Goal: Task Accomplishment & Management: Manage account settings

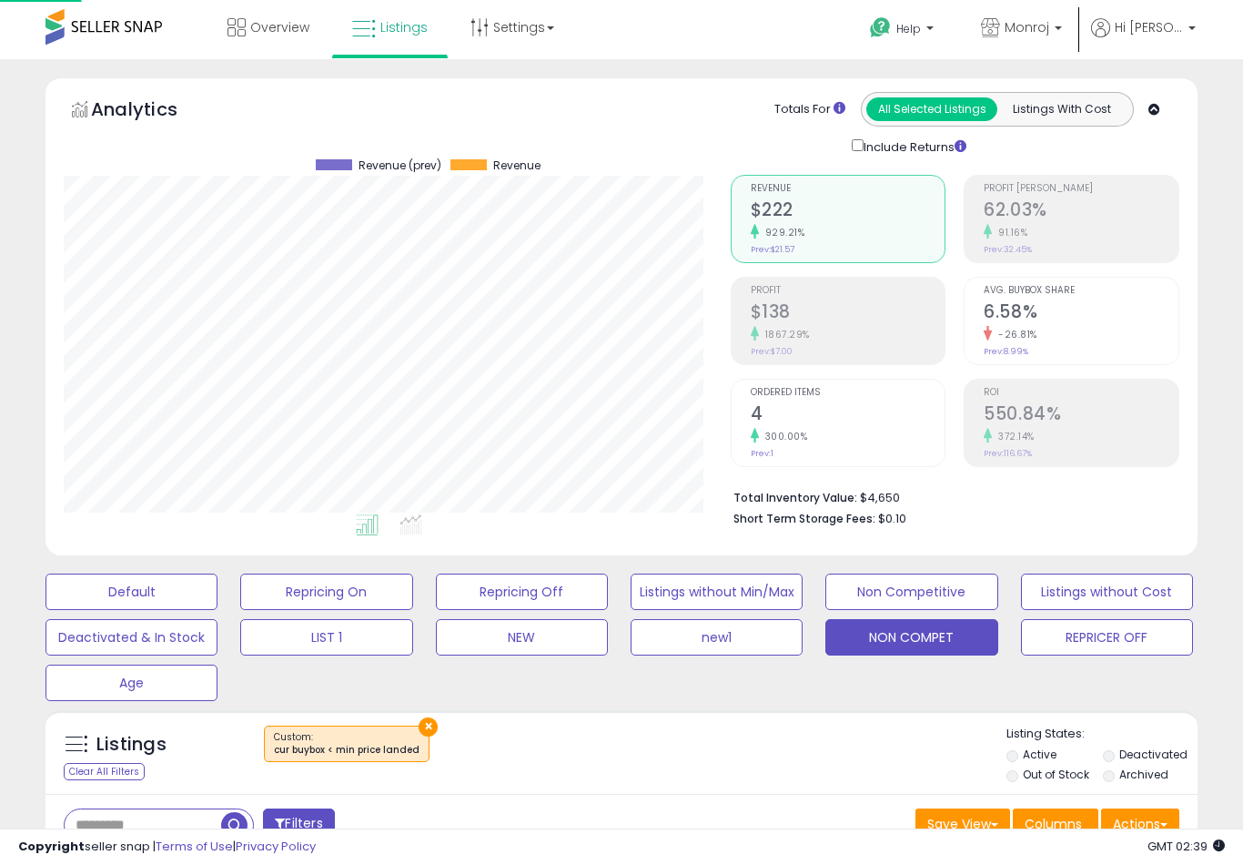
select select "**"
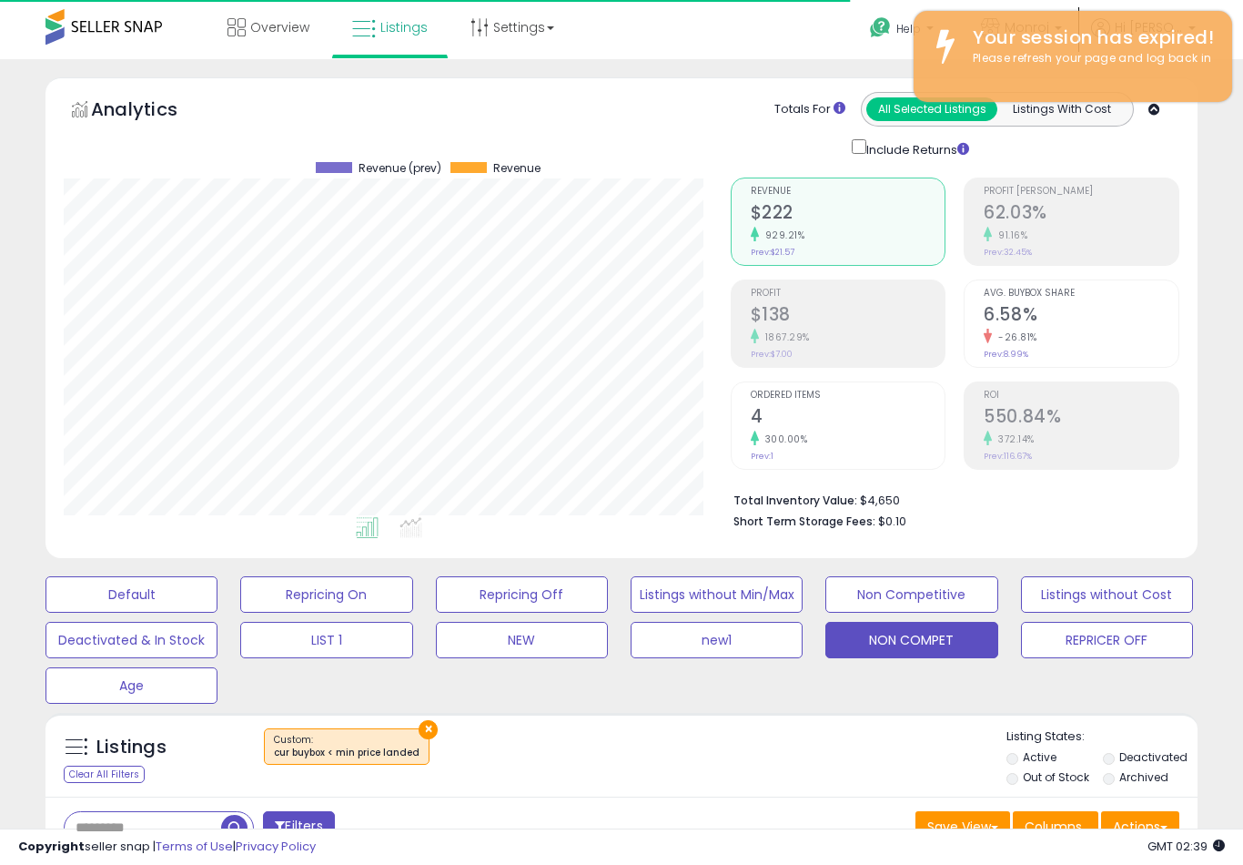
scroll to position [0, 347]
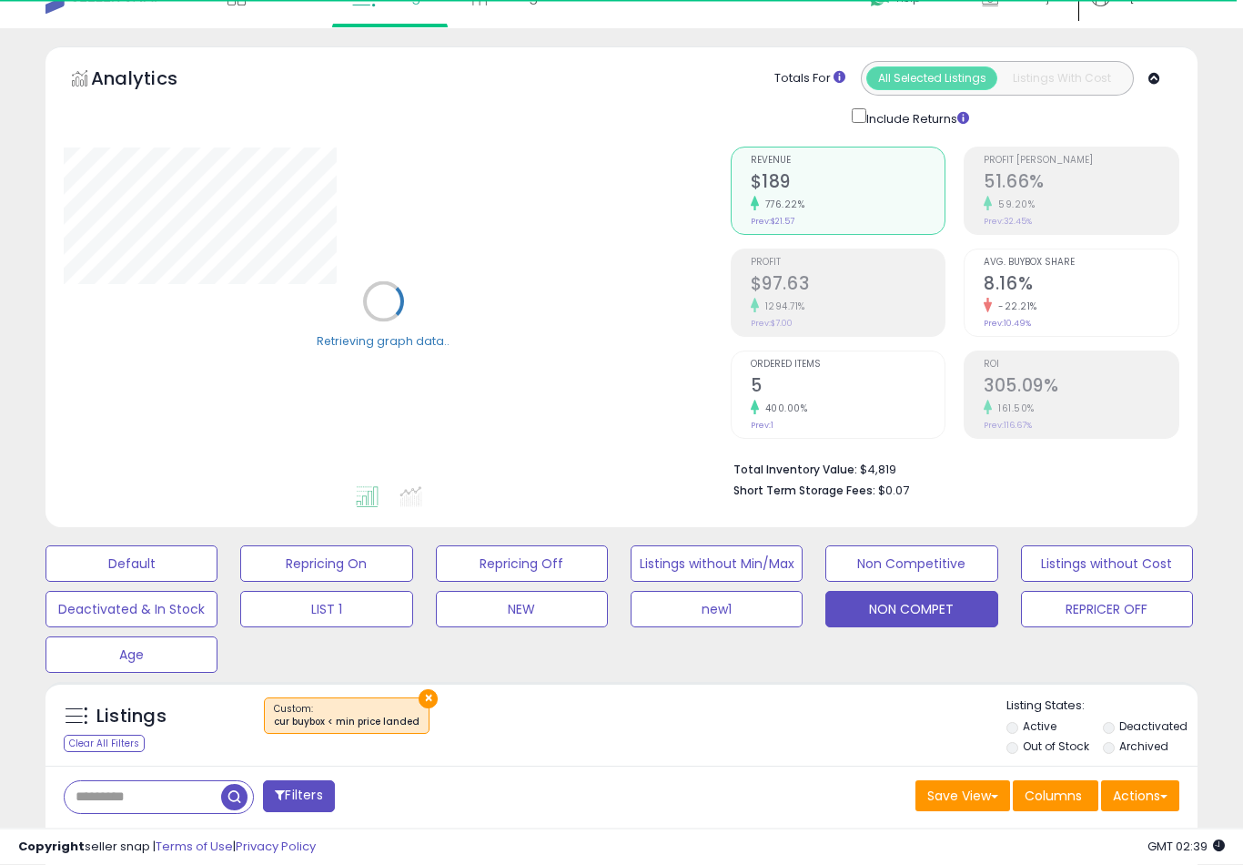
scroll to position [31, 0]
click at [218, 582] on button "REPRICER OFF" at bounding box center [132, 563] width 172 height 36
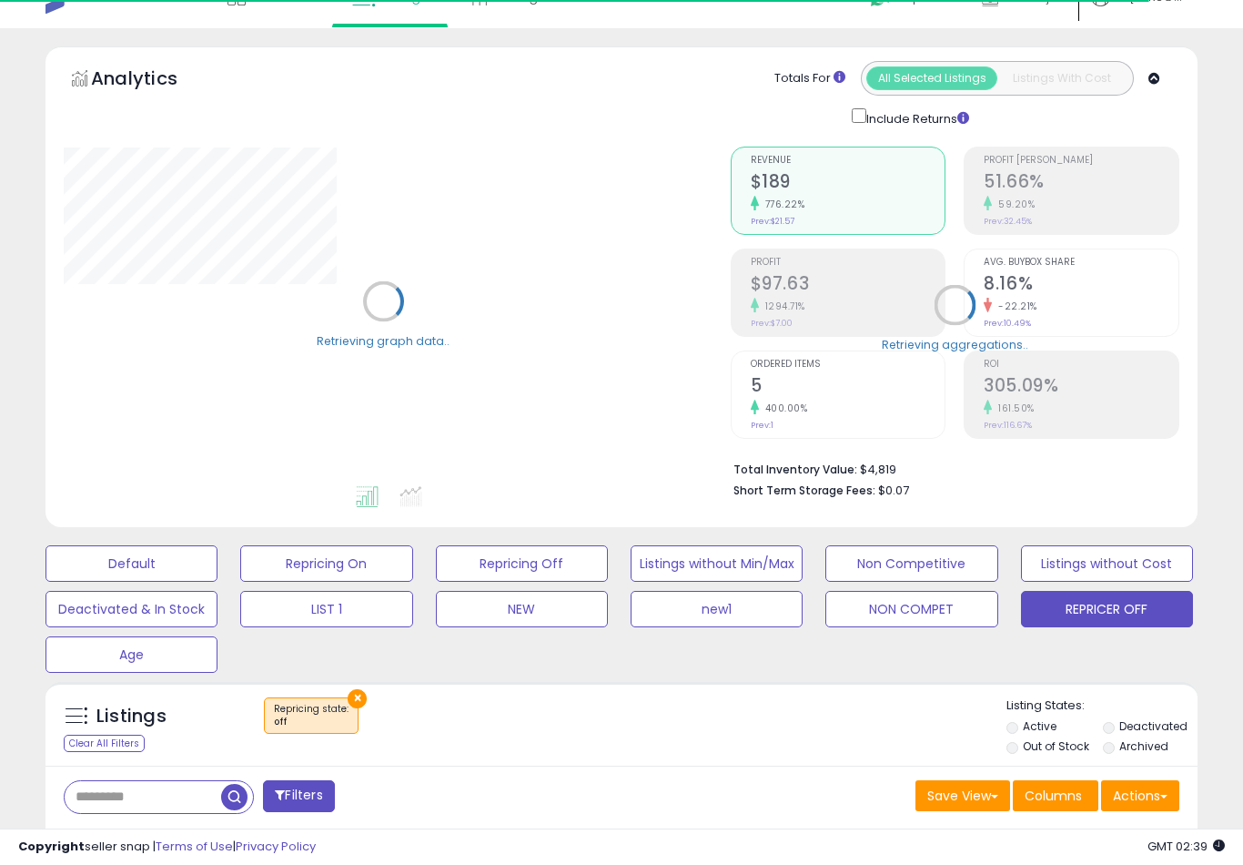
select select "**"
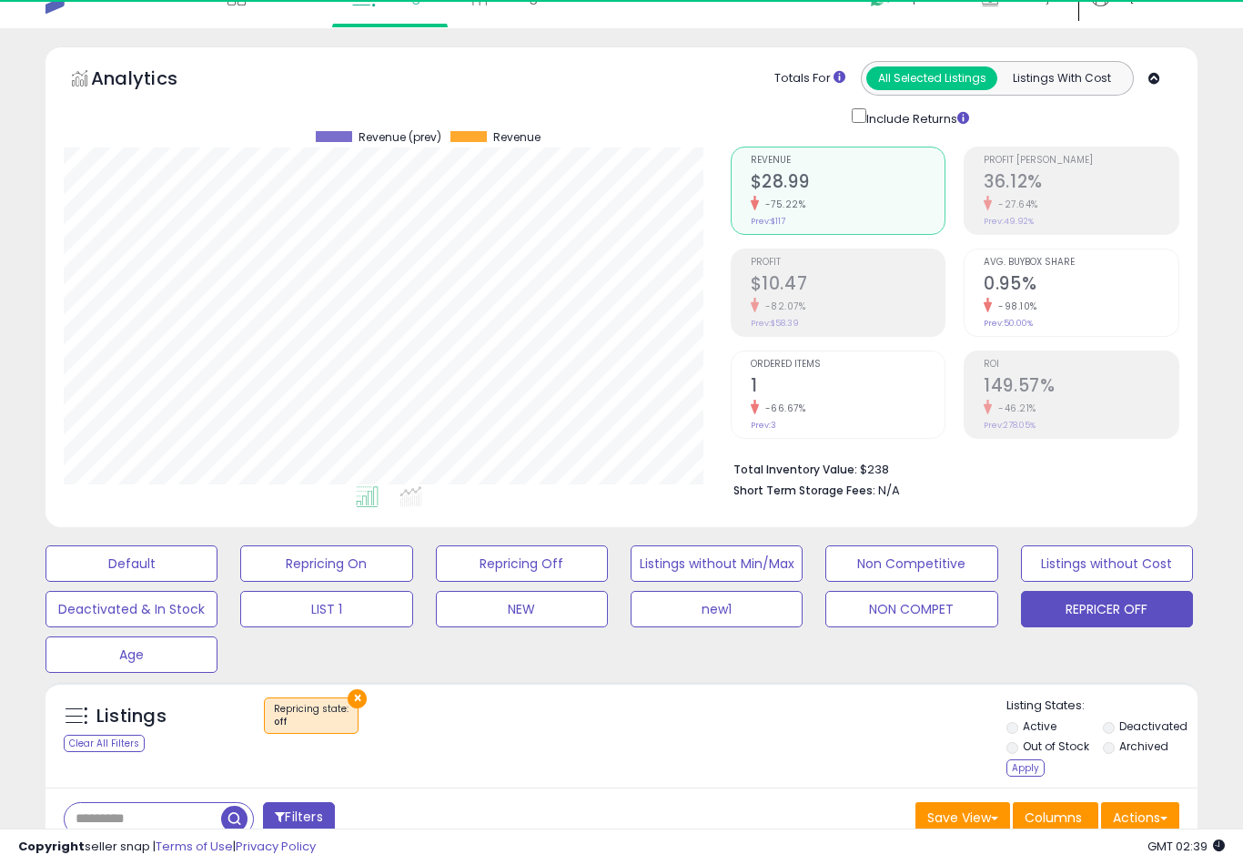
scroll to position [373, 666]
click at [1028, 776] on div "Apply" at bounding box center [1026, 767] width 38 height 17
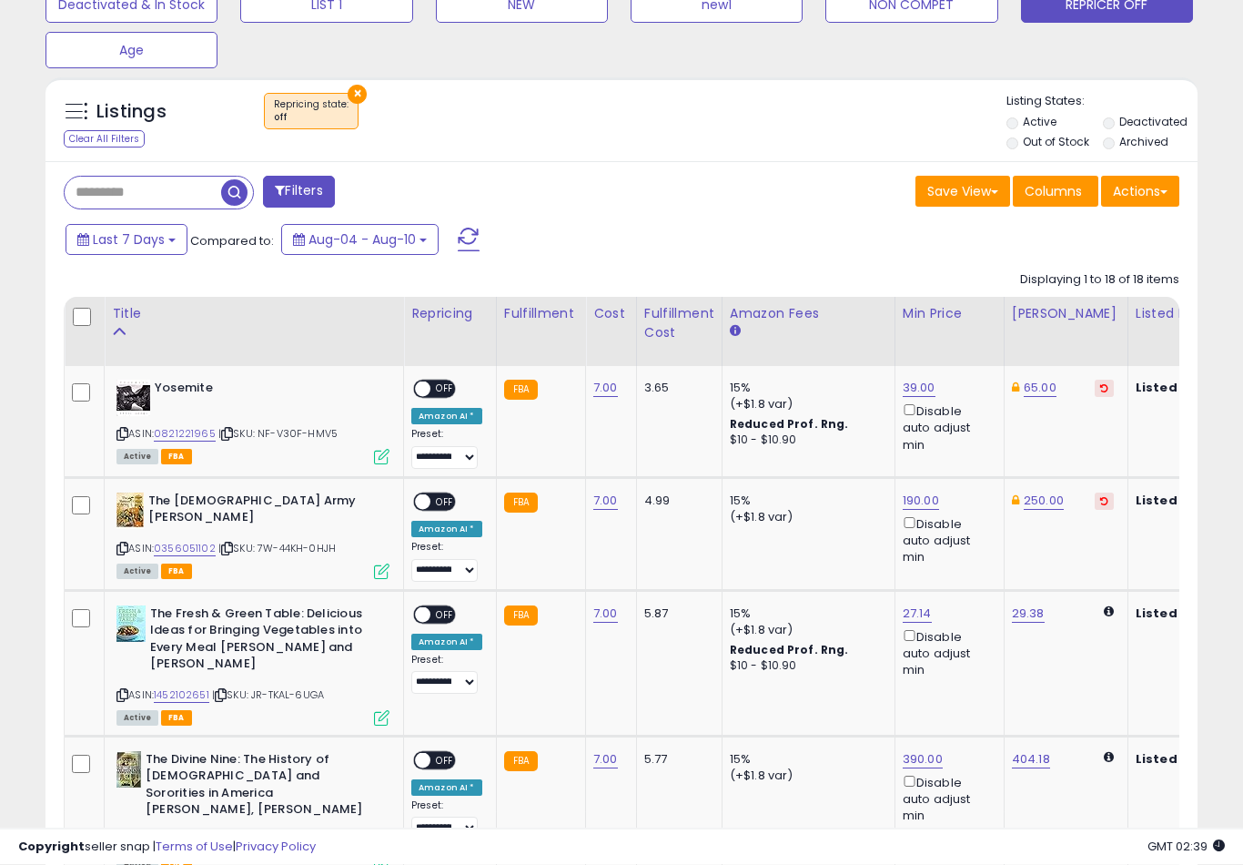
scroll to position [635, 0]
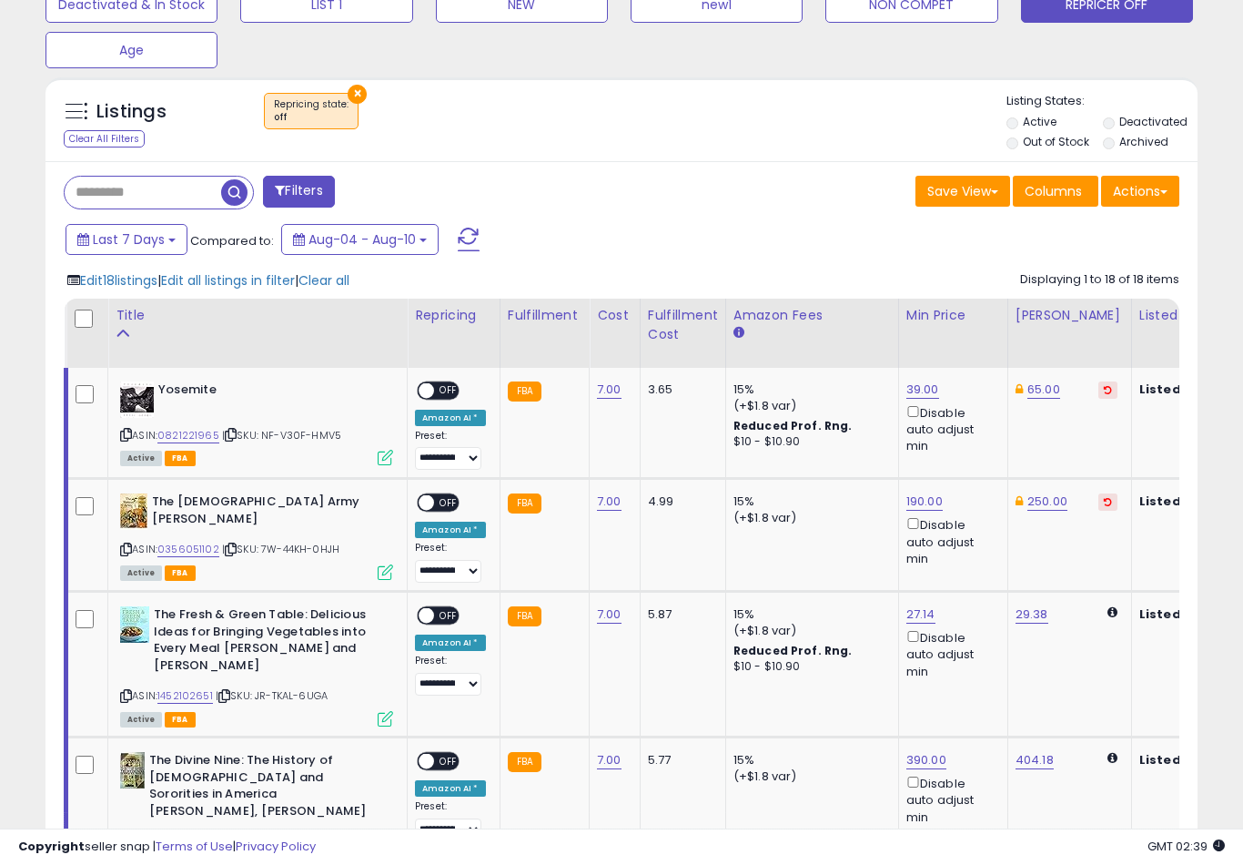
click at [125, 289] on span "Edit 18 listings" at bounding box center [118, 280] width 77 height 18
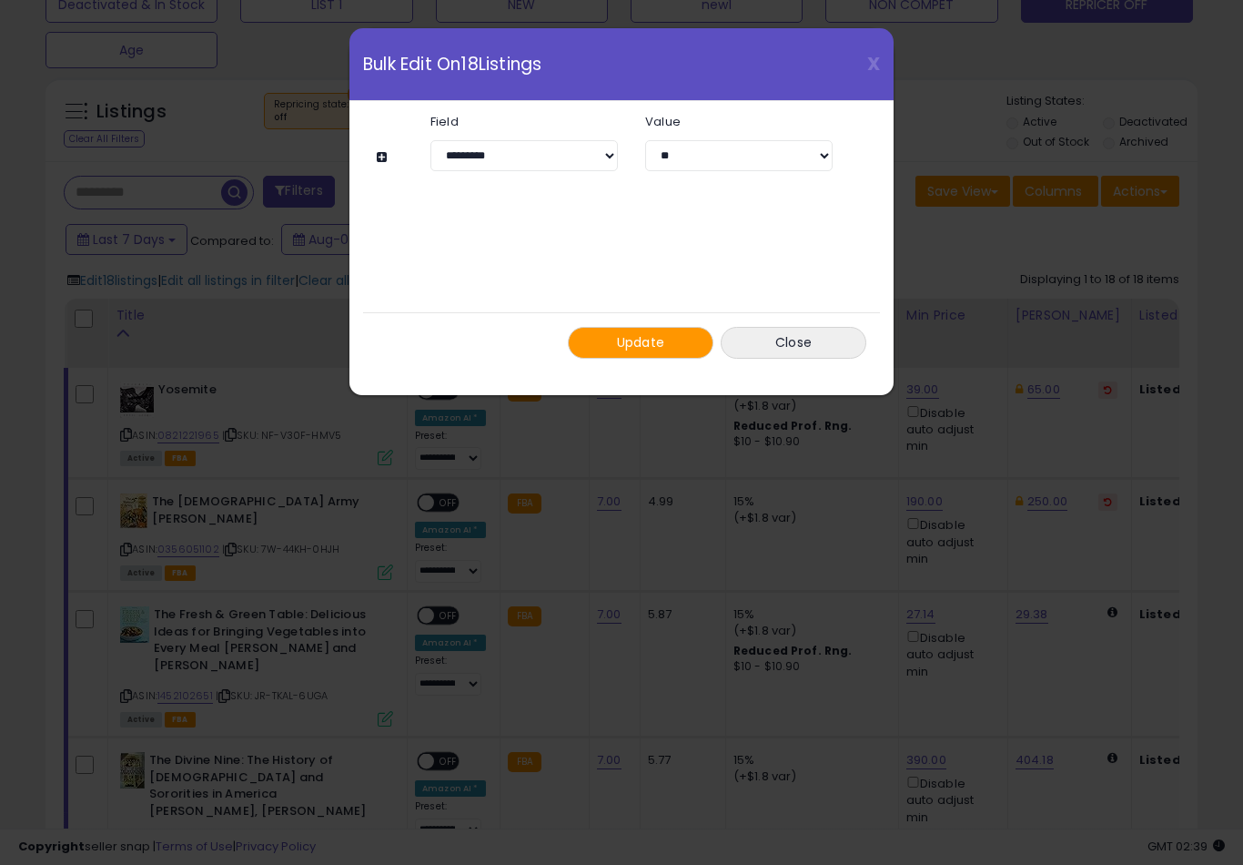
click at [631, 344] on span "Update" at bounding box center [641, 342] width 48 height 18
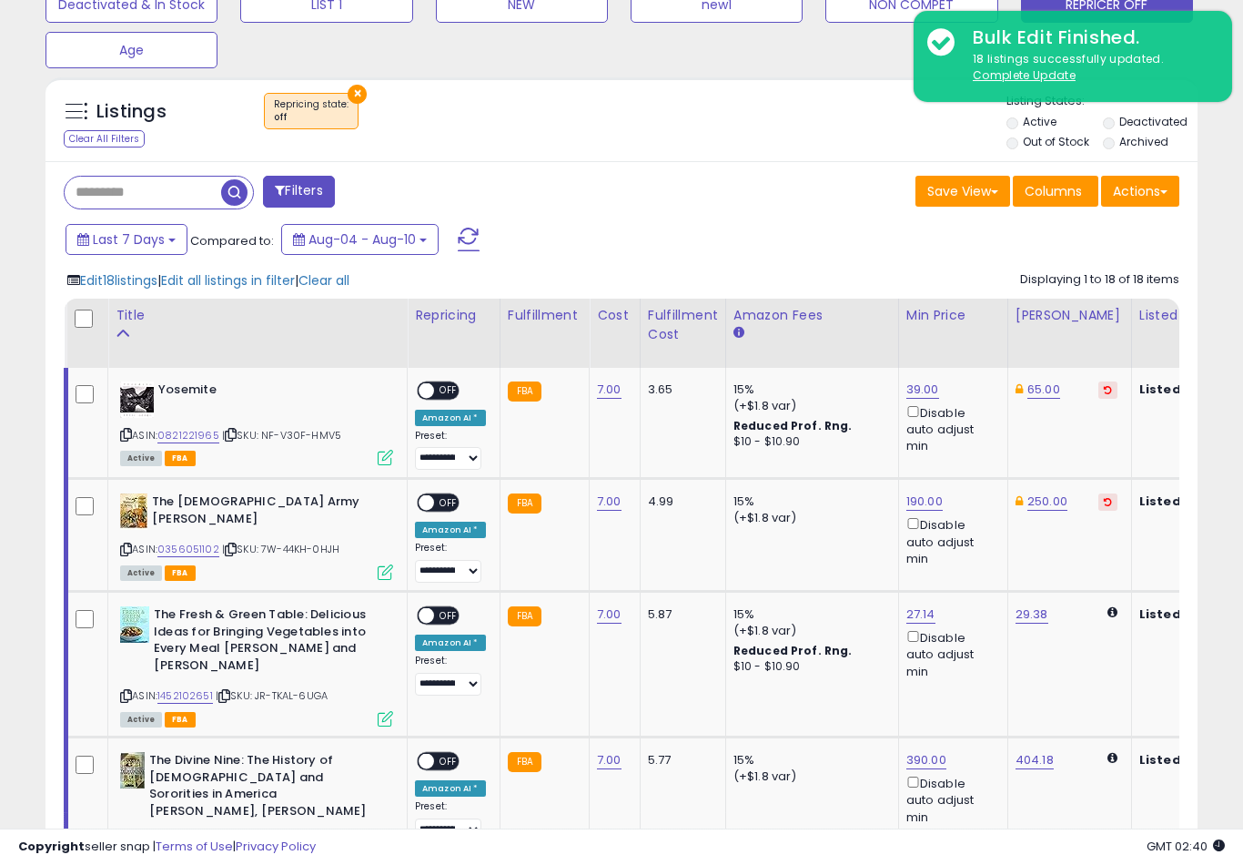
click at [1033, 76] on u "Complete Update" at bounding box center [1024, 74] width 103 height 15
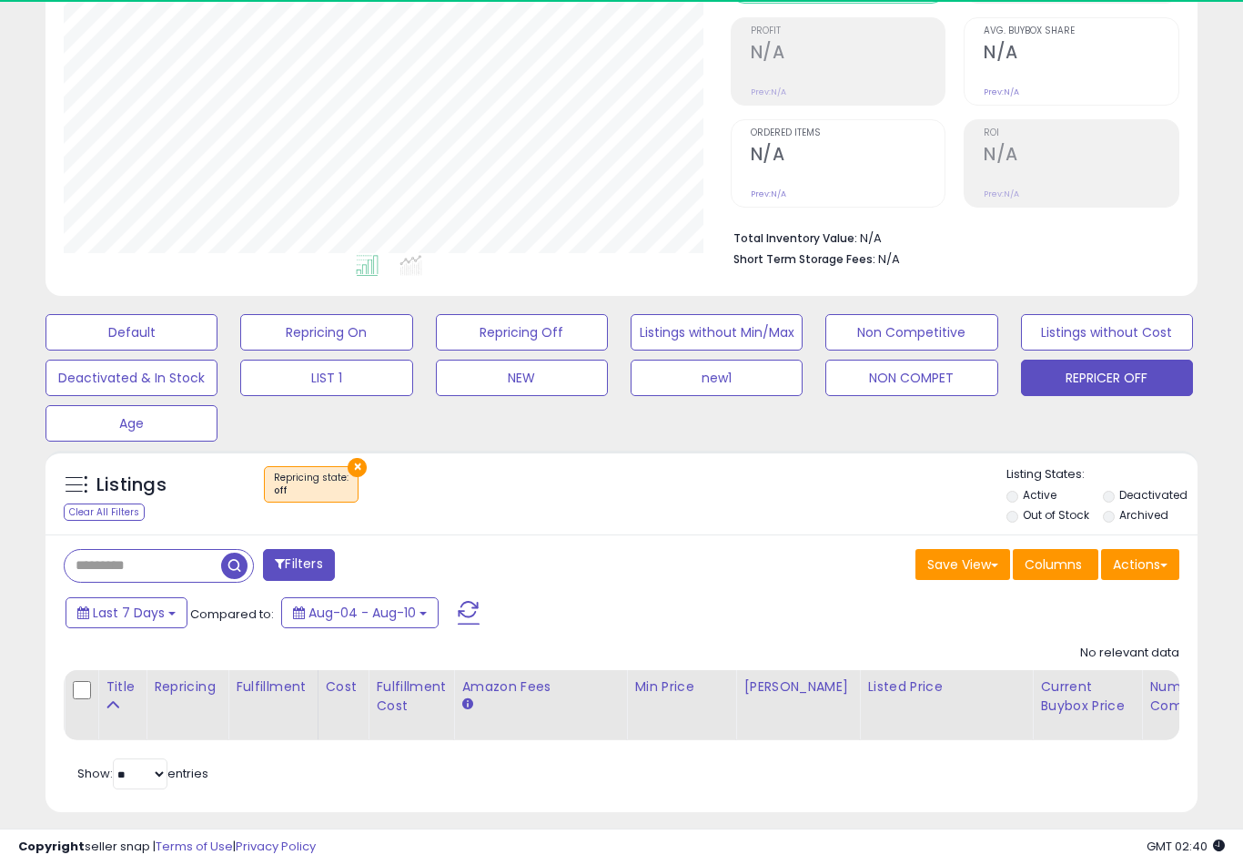
scroll to position [373, 666]
click at [1024, 523] on label "Out of Stock" at bounding box center [1056, 514] width 66 height 15
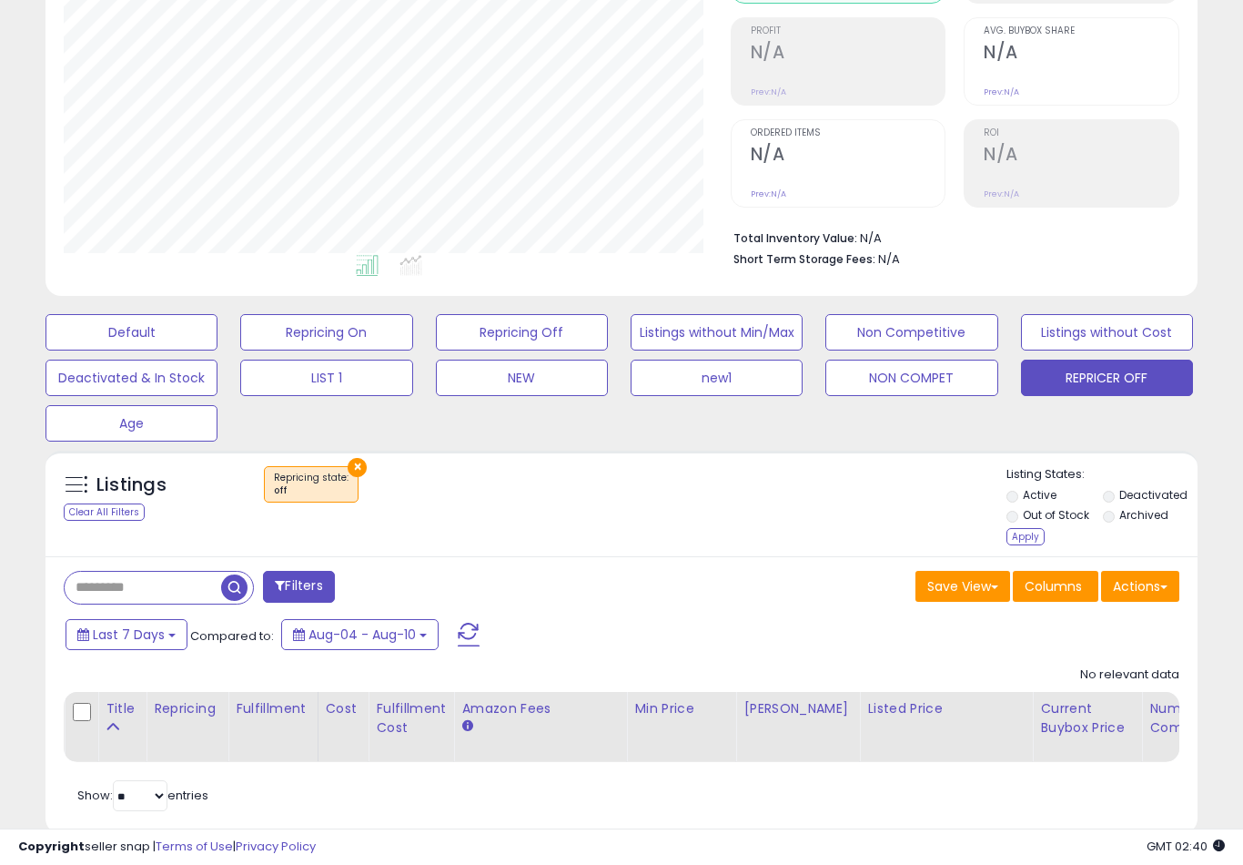
click at [1024, 502] on label "Active" at bounding box center [1040, 494] width 34 height 15
click at [1039, 545] on div "Apply" at bounding box center [1026, 536] width 38 height 17
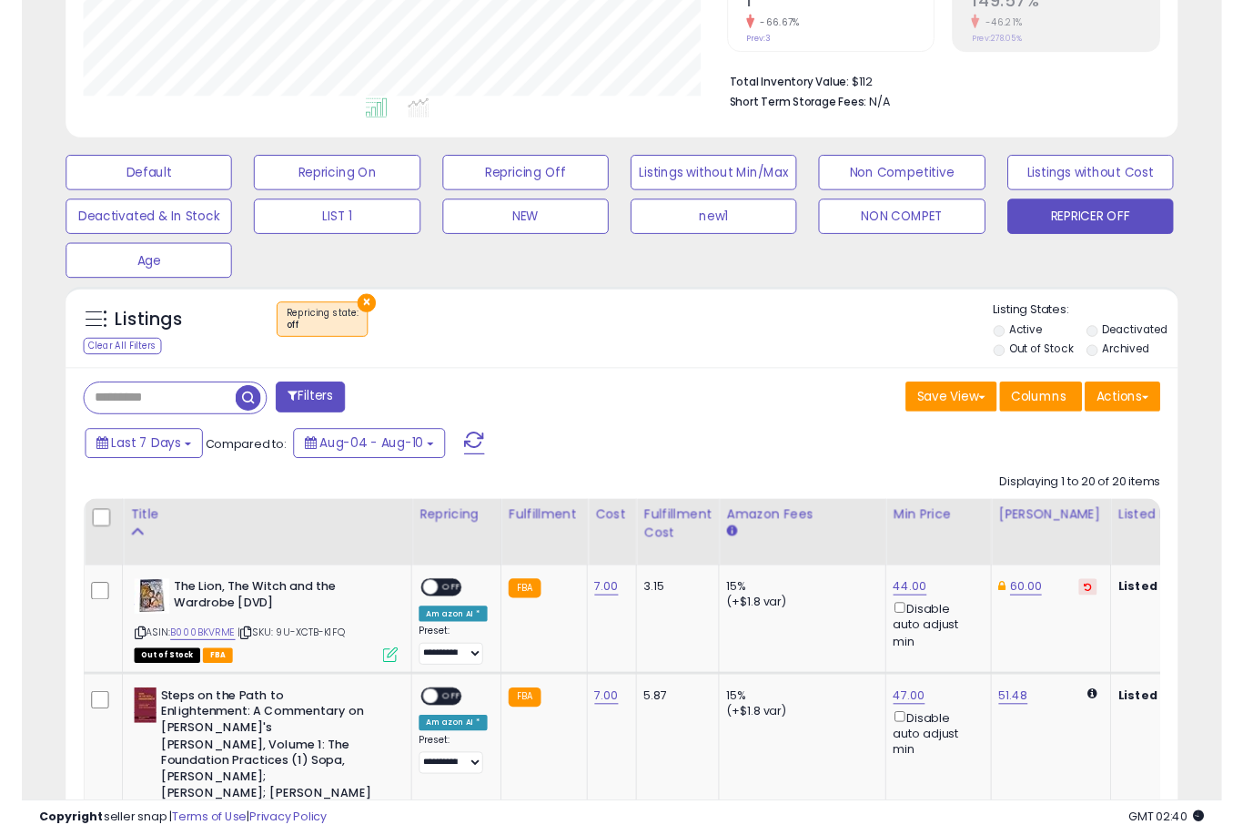
scroll to position [0, 0]
